Goal: Transaction & Acquisition: Purchase product/service

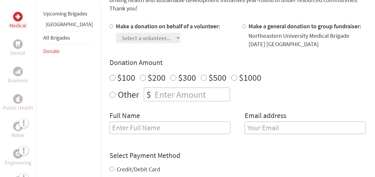
scroll to position [119, 0]
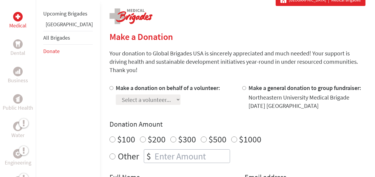
scroll to position [118, 0]
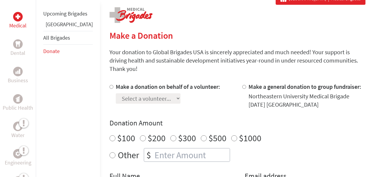
click at [116, 83] on label "Make a donation on behalf of a volunteer:" at bounding box center [168, 86] width 104 height 7
click at [113, 85] on input "Make a donation on behalf of a volunteer:" at bounding box center [111, 87] width 4 height 4
radio input "true"
click at [134, 93] on select "Select a volunteer... Aanika Mohammad Adrian Edson Amelia Fargnoli Ananya Arunk…" at bounding box center [148, 98] width 65 height 10
